Goal: Find specific page/section: Find specific page/section

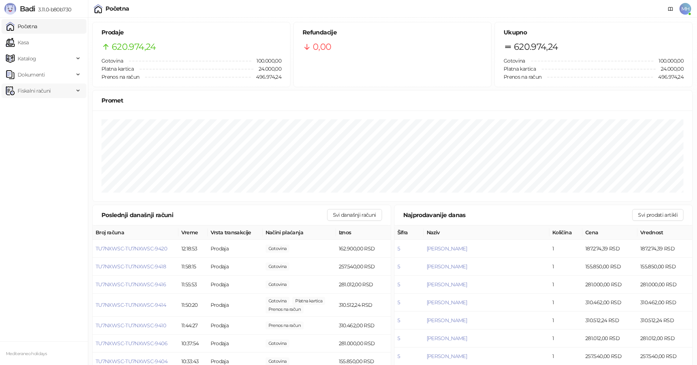
click at [64, 93] on span "Fiskalni računi" at bounding box center [40, 91] width 68 height 15
click at [49, 112] on link "Izdati računi" at bounding box center [29, 107] width 40 height 15
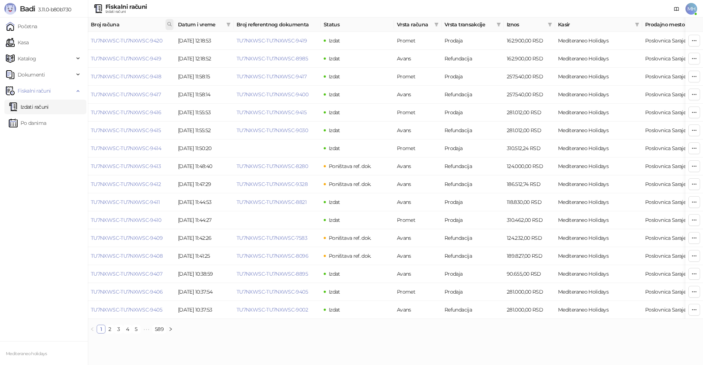
click at [169, 23] on span at bounding box center [170, 24] width 8 height 11
type input "****"
click at [163, 59] on button "U redu" at bounding box center [160, 56] width 22 height 9
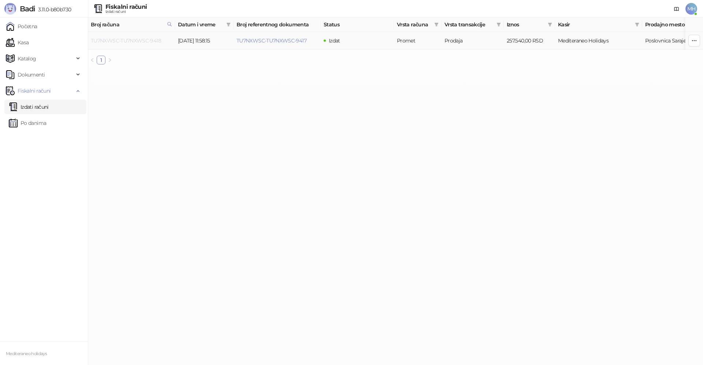
click at [152, 41] on link "TU7NXWSC-TU7NXWSC-9418" at bounding box center [126, 40] width 70 height 7
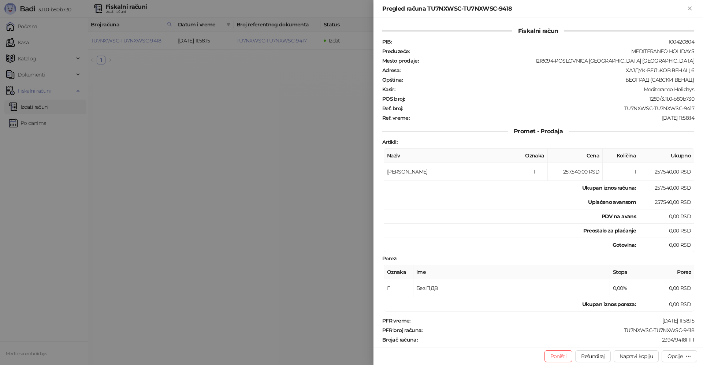
click at [287, 221] on div at bounding box center [351, 182] width 703 height 365
